Goal: Navigation & Orientation: Find specific page/section

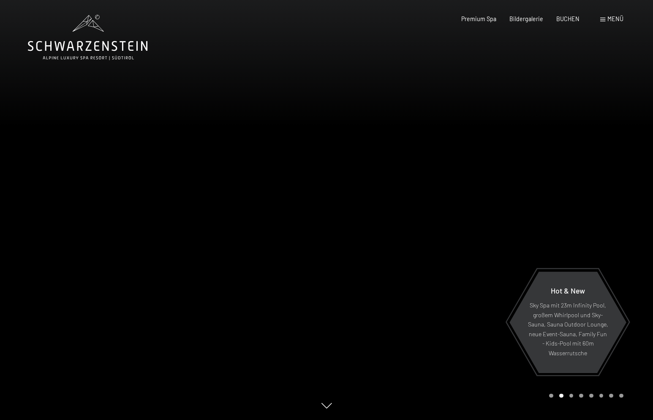
click at [388, 218] on div at bounding box center [490, 210] width 327 height 420
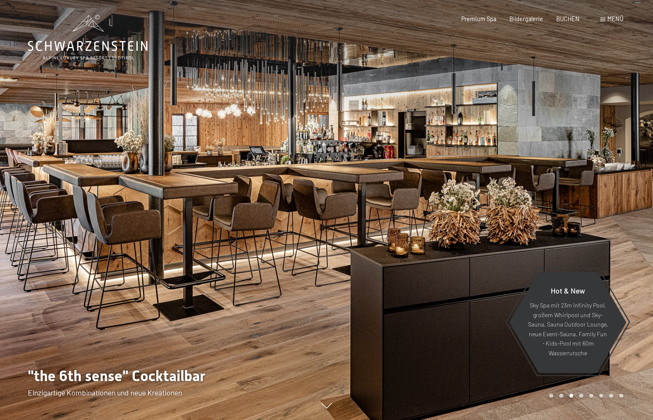
click at [388, 218] on div at bounding box center [490, 210] width 327 height 420
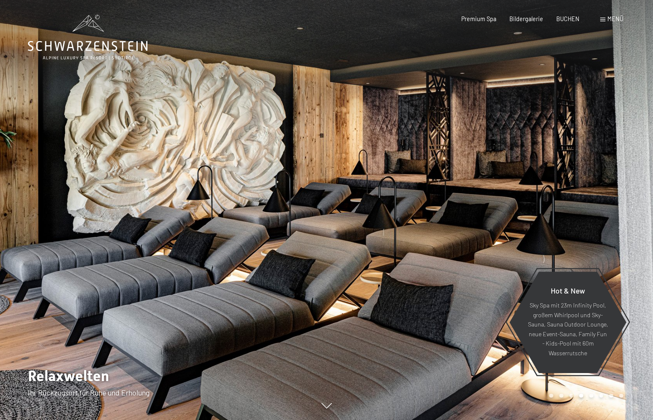
click at [388, 218] on div at bounding box center [490, 210] width 327 height 420
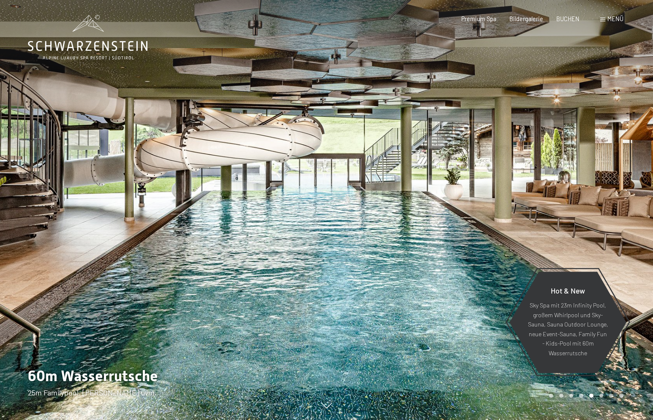
click at [388, 218] on div at bounding box center [490, 210] width 327 height 420
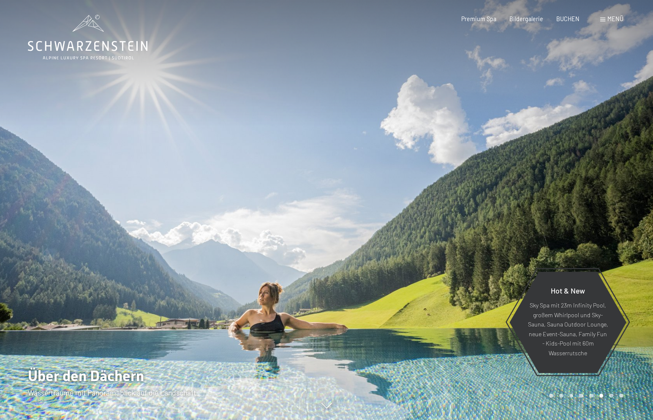
click at [388, 218] on div at bounding box center [490, 210] width 327 height 420
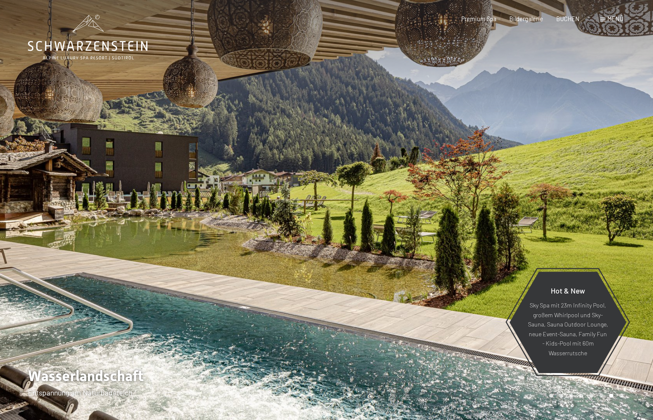
click at [388, 218] on div at bounding box center [490, 210] width 327 height 420
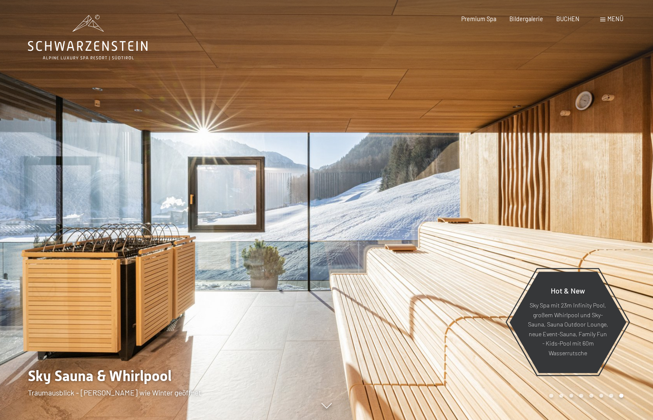
click at [388, 218] on div at bounding box center [490, 210] width 327 height 420
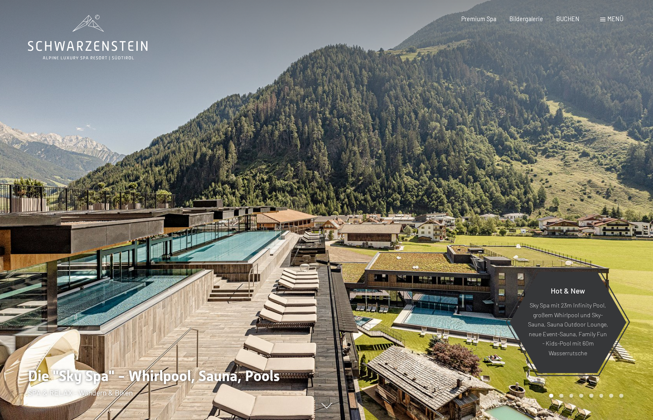
click at [388, 218] on div at bounding box center [490, 210] width 327 height 420
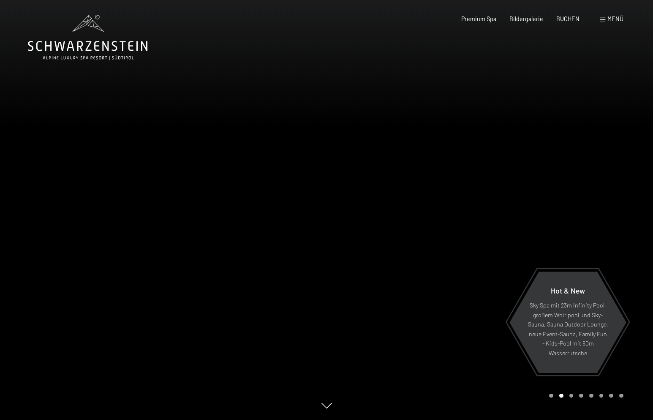
click at [388, 218] on div at bounding box center [490, 210] width 327 height 420
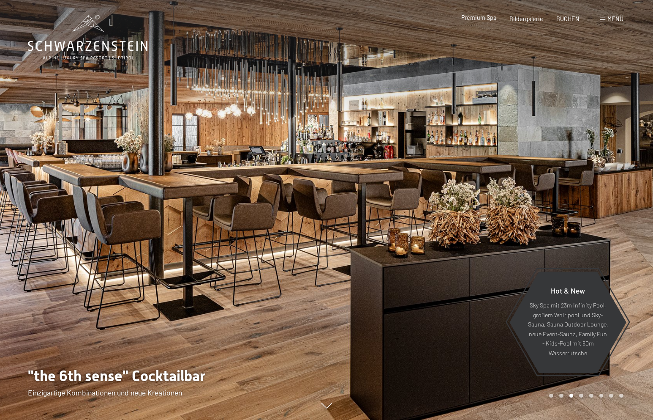
click at [476, 21] on span "Premium Spa" at bounding box center [478, 17] width 35 height 7
